Goal: Task Accomplishment & Management: Use online tool/utility

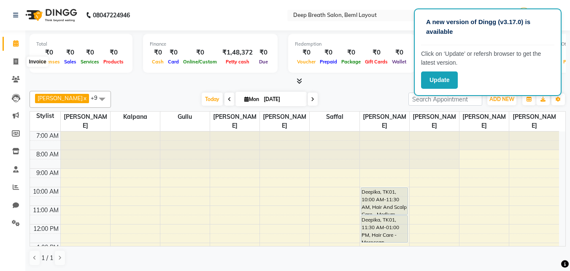
click at [16, 58] on icon at bounding box center [16, 61] width 5 height 6
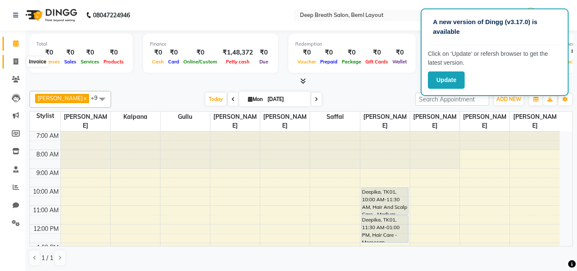
select select "4101"
select select "service"
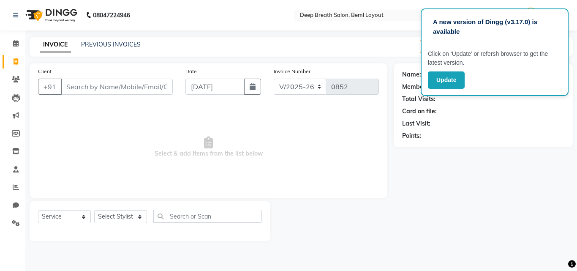
click at [108, 85] on input "Client" at bounding box center [117, 87] width 112 height 16
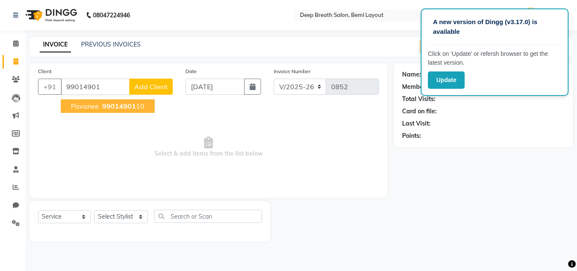
click at [96, 108] on span "Pavanee" at bounding box center [85, 106] width 28 height 8
type input "9901490110"
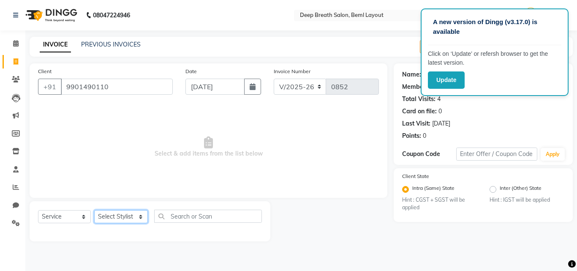
click at [119, 214] on select "Select Stylist [PERSON_NAME] Gullu [PERSON_NAME] [PERSON_NAME] [PERSON_NAME] Ma…" at bounding box center [121, 216] width 54 height 13
select select "35470"
click at [94, 210] on select "Select Stylist [PERSON_NAME] Gullu [PERSON_NAME] [PERSON_NAME] [PERSON_NAME] Ma…" at bounding box center [121, 216] width 54 height 13
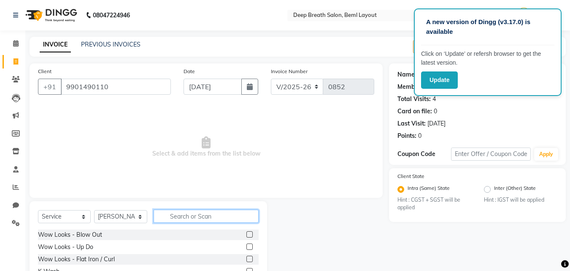
click at [186, 217] on input "text" at bounding box center [206, 215] width 105 height 13
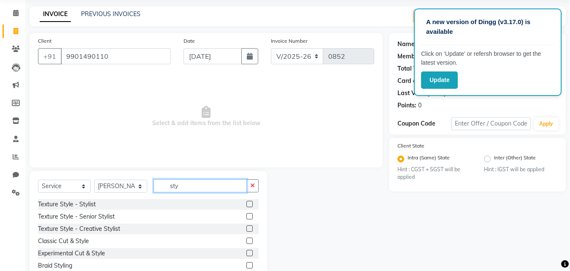
scroll to position [68, 0]
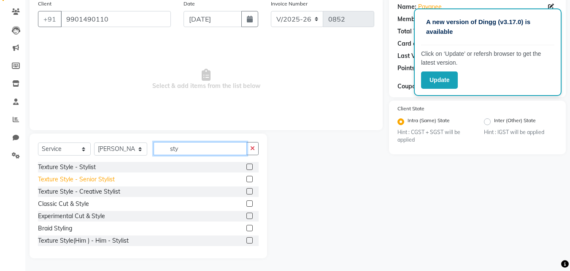
type input "sty"
click at [103, 182] on div "Texture Style - Senior Stylist" at bounding box center [76, 179] width 77 height 9
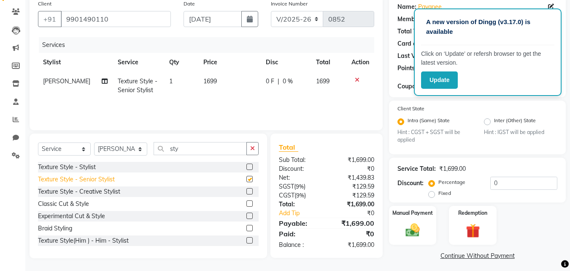
checkbox input "false"
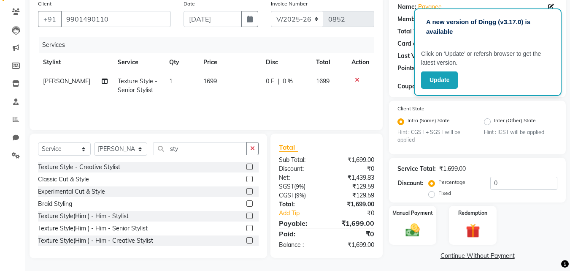
scroll to position [38, 0]
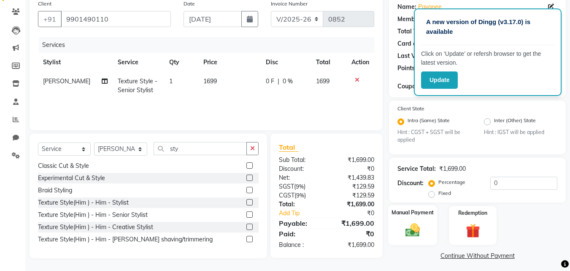
click at [411, 228] on img at bounding box center [413, 230] width 24 height 17
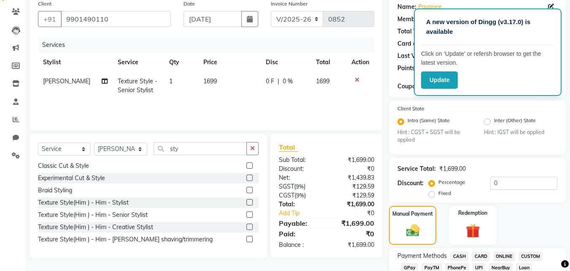
click at [461, 256] on span "CASH" at bounding box center [459, 256] width 18 height 10
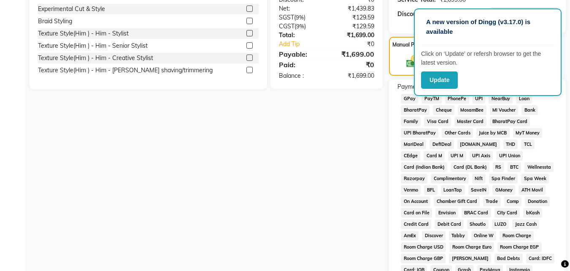
scroll to position [405, 0]
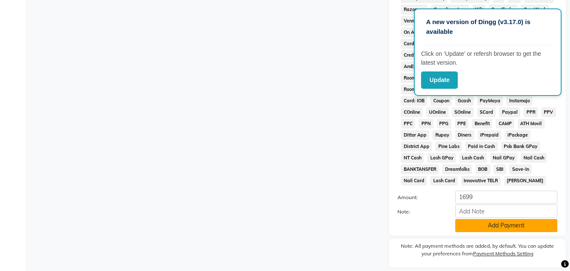
click at [515, 227] on button "Add Payment" at bounding box center [507, 225] width 102 height 13
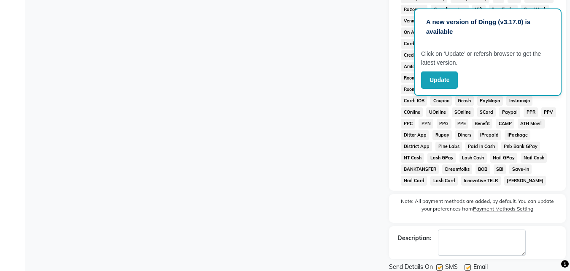
scroll to position [435, 0]
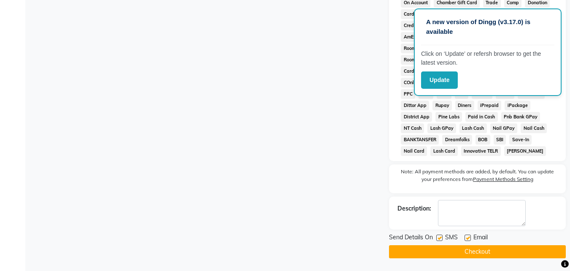
click at [491, 248] on button "Checkout" at bounding box center [477, 251] width 177 height 13
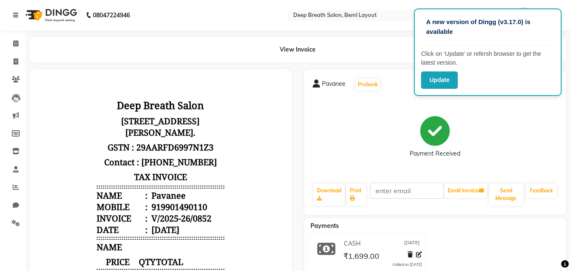
click at [491, 248] on div "CASH [DATE] ₹1,699.00 Added on [DATE]" at bounding box center [435, 253] width 275 height 41
